Goal: Information Seeking & Learning: Learn about a topic

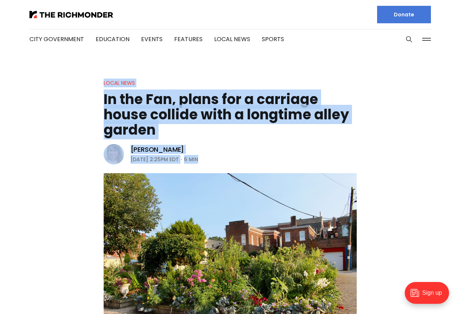
drag, startPoint x: 104, startPoint y: 79, endPoint x: 224, endPoint y: 157, distance: 143.3
click at [224, 157] on header "Local News In the Fan, plans for a carriage house collide with a longtime alley…" at bounding box center [230, 214] width 460 height 270
copy header "Local News In the Fan, plans for a carriage house collide with a longtime alley…"
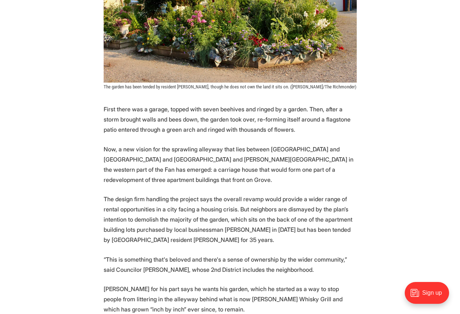
scroll to position [303, 0]
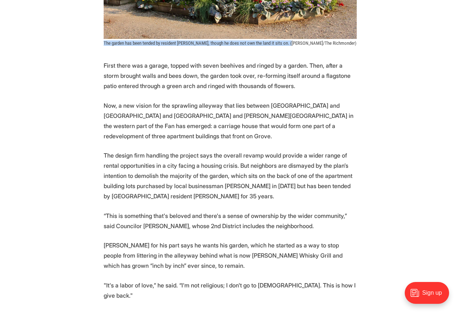
drag, startPoint x: 104, startPoint y: 43, endPoint x: 288, endPoint y: 45, distance: 183.3
click at [288, 45] on span "The garden has been tended by resident [PERSON_NAME], though he does not own th…" at bounding box center [230, 42] width 253 height 5
copy span "The garden has been tended by resident [PERSON_NAME], though he does not own th…"
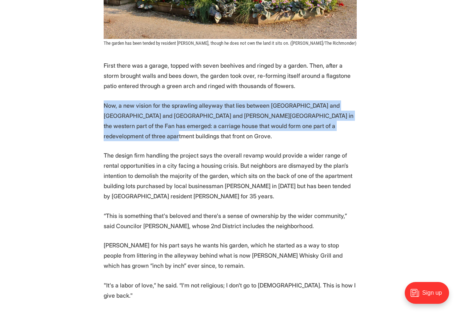
drag, startPoint x: 105, startPoint y: 104, endPoint x: 361, endPoint y: 125, distance: 256.2
copy p "Now, a new vision for the sprawling alleyway that lies between [GEOGRAPHIC_DATA…"
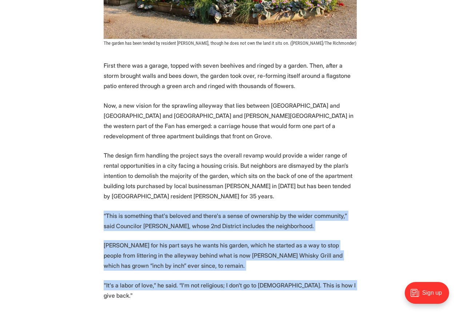
drag, startPoint x: 103, startPoint y: 202, endPoint x: 359, endPoint y: 280, distance: 267.4
copy section "“This is something that's beloved and there's a sense of ownership by the wider…"
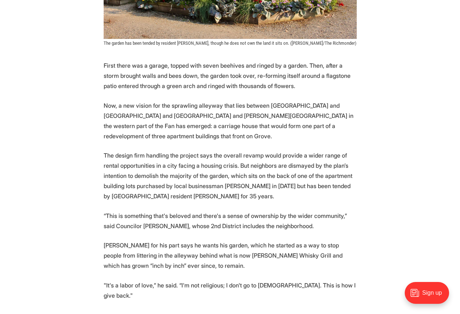
drag, startPoint x: 382, startPoint y: 181, endPoint x: 386, endPoint y: 179, distance: 5.1
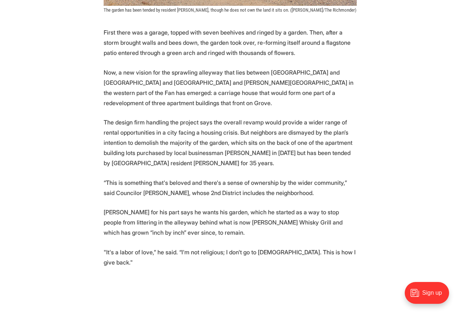
scroll to position [0, 0]
